Goal: Use online tool/utility

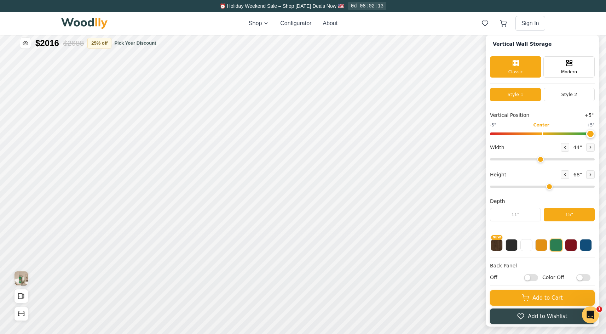
scroll to position [6, 0]
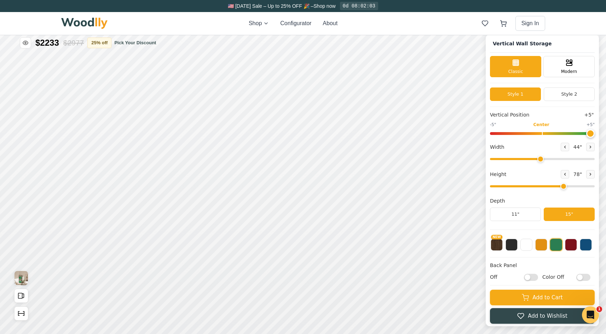
type input "5"
drag, startPoint x: 554, startPoint y: 187, endPoint x: 559, endPoint y: 185, distance: 4.9
click at [410, 185] on input "range" at bounding box center [542, 186] width 105 height 2
click at [410, 247] on button "NEW" at bounding box center [497, 244] width 12 height 12
click at [410, 247] on button at bounding box center [512, 244] width 12 height 12
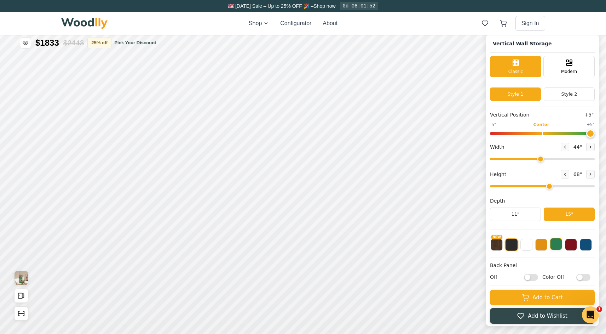
click at [410, 246] on button at bounding box center [556, 244] width 12 height 12
click at [410, 246] on button at bounding box center [571, 244] width 12 height 12
click at [410, 248] on button at bounding box center [586, 244] width 12 height 12
click at [410, 246] on button at bounding box center [571, 244] width 12 height 12
click at [410, 243] on button at bounding box center [556, 244] width 12 height 12
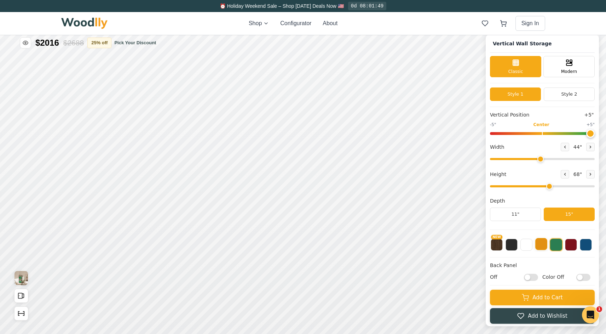
click at [410, 243] on button at bounding box center [542, 244] width 12 height 12
click at [410, 246] on button at bounding box center [556, 244] width 12 height 12
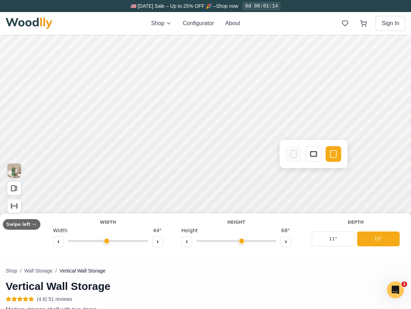
scroll to position [0, 0]
